Goal: Information Seeking & Learning: Find specific fact

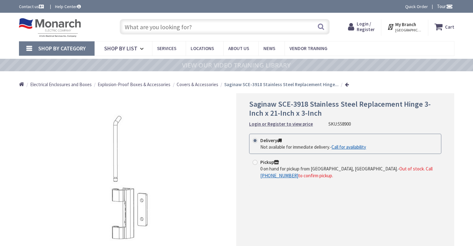
type input "Sursagar, [STREET_ADDRESS]"
click at [195, 86] on span "Covers & Accessories" at bounding box center [197, 84] width 42 height 6
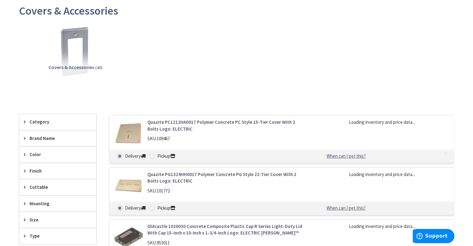
scroll to position [124, 0]
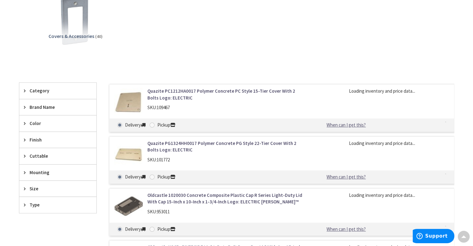
click at [24, 107] on icon at bounding box center [26, 107] width 5 height 5
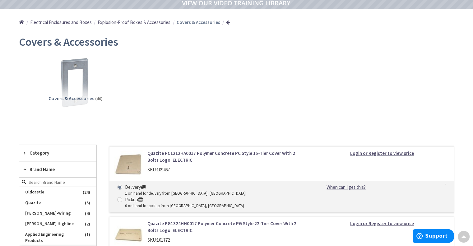
scroll to position [0, 0]
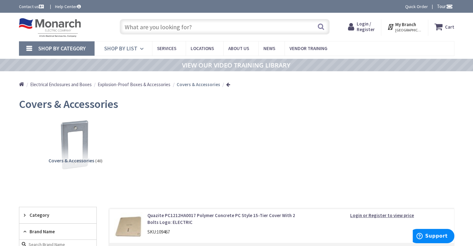
click at [140, 49] on icon at bounding box center [143, 49] width 6 height 14
click at [211, 25] on input "text" at bounding box center [225, 27] width 210 height 16
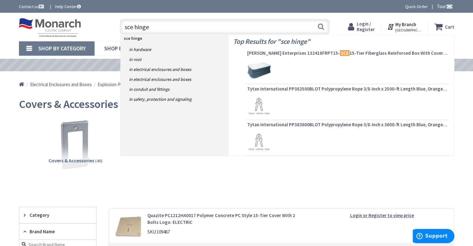
type input "sce hinges"
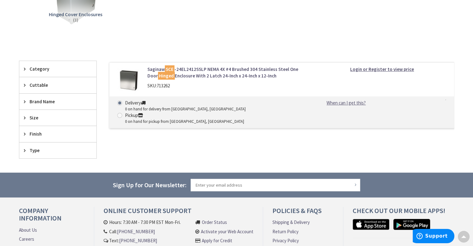
scroll to position [31, 0]
